Goal: Information Seeking & Learning: Learn about a topic

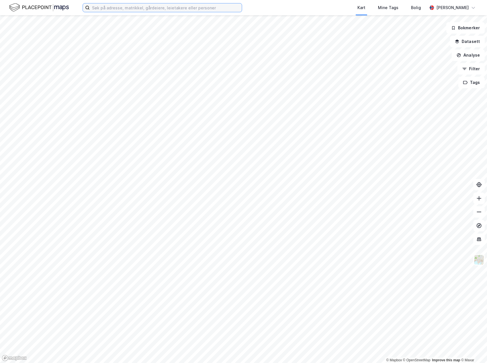
click at [129, 11] on input at bounding box center [166, 7] width 152 height 9
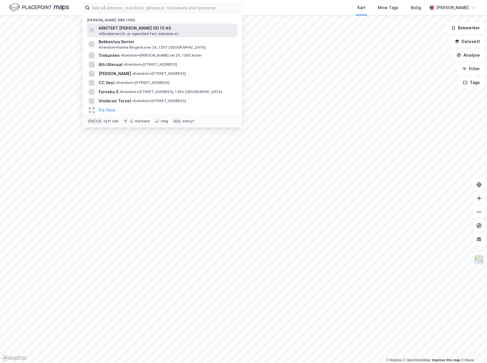
click at [129, 28] on span "ARKITEKT [PERSON_NAME] VEI 10 AS" at bounding box center [134, 28] width 72 height 7
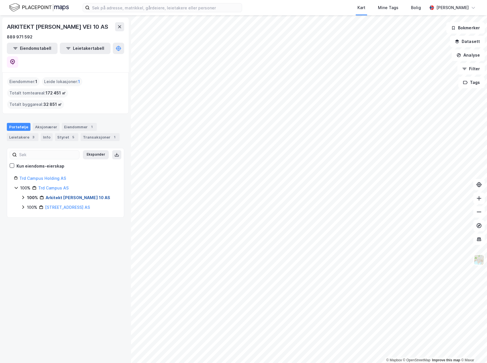
click at [51, 195] on link "Arkitekt [PERSON_NAME] 10 AS" at bounding box center [78, 197] width 65 height 5
click at [68, 123] on div "Eiendommer 1" at bounding box center [79, 127] width 35 height 8
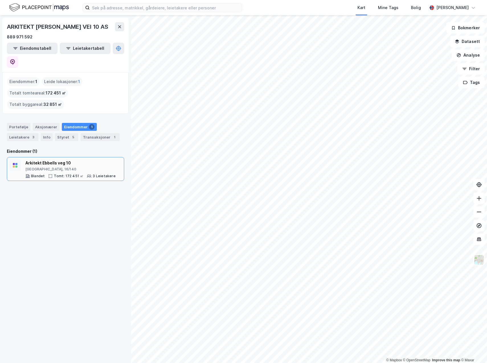
click at [41, 167] on div "[GEOGRAPHIC_DATA], 16/140" at bounding box center [70, 169] width 90 height 5
